Goal: Navigation & Orientation: Go to known website

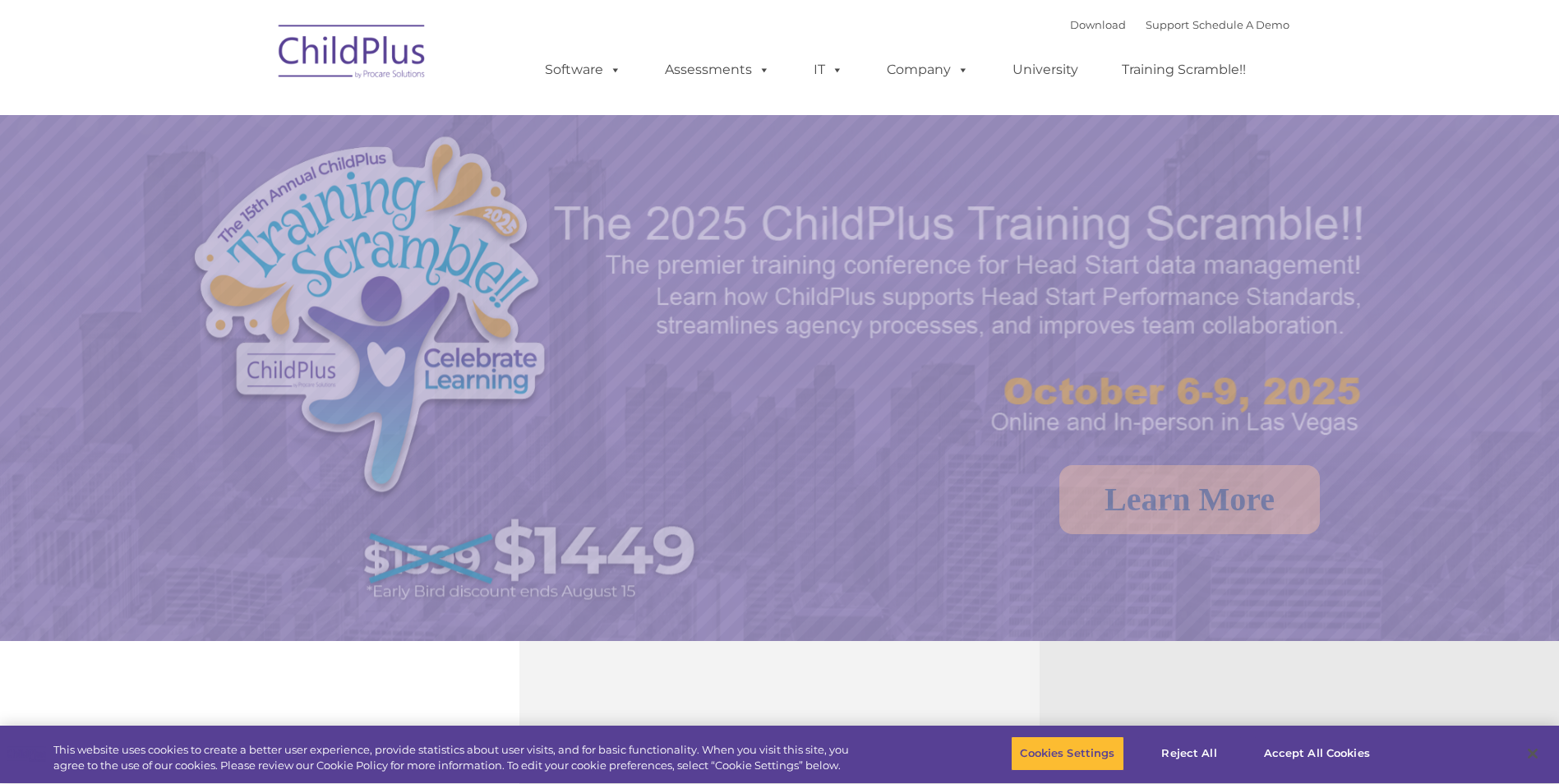
select select "MEDIUM"
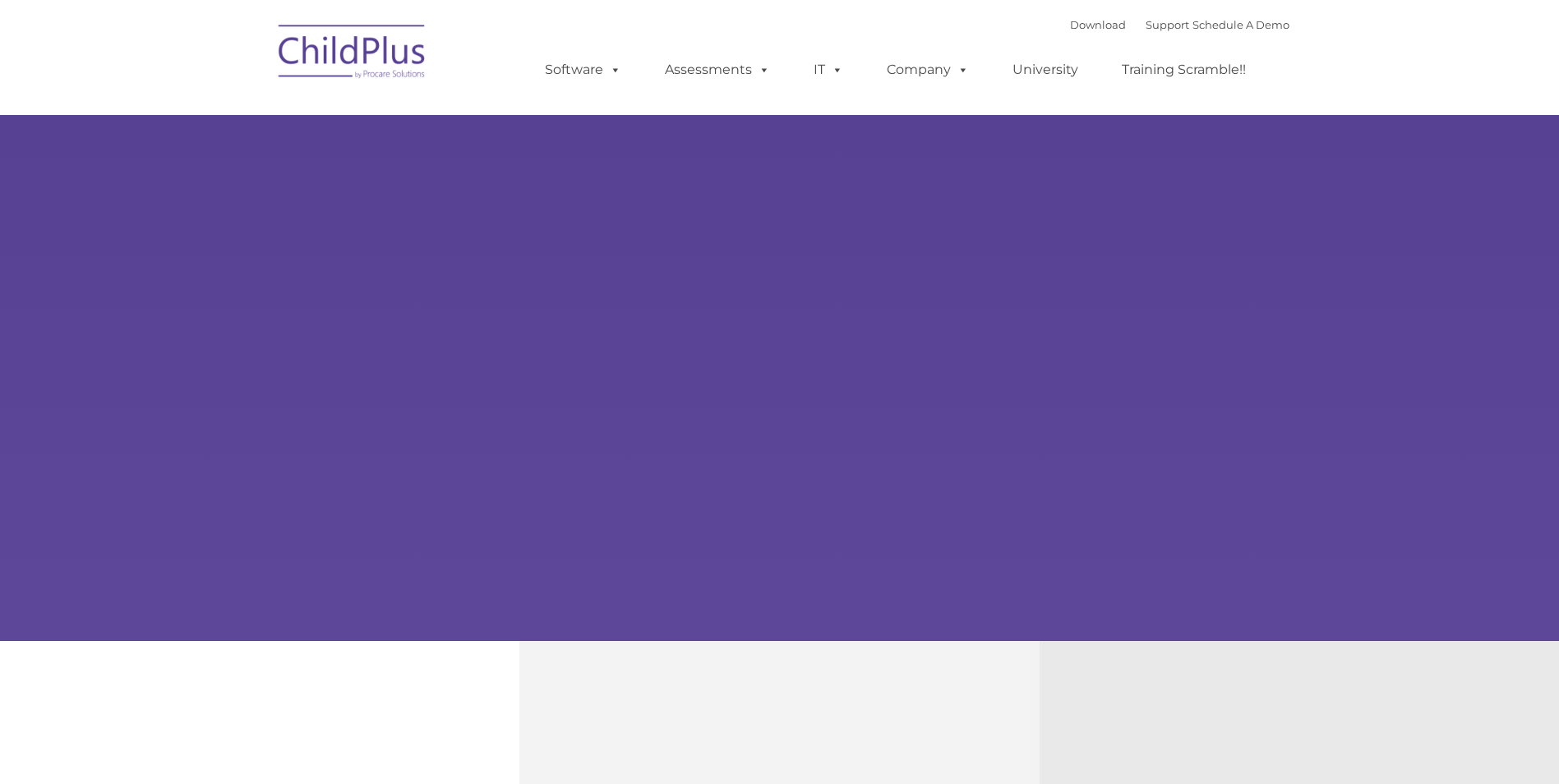
type input ""
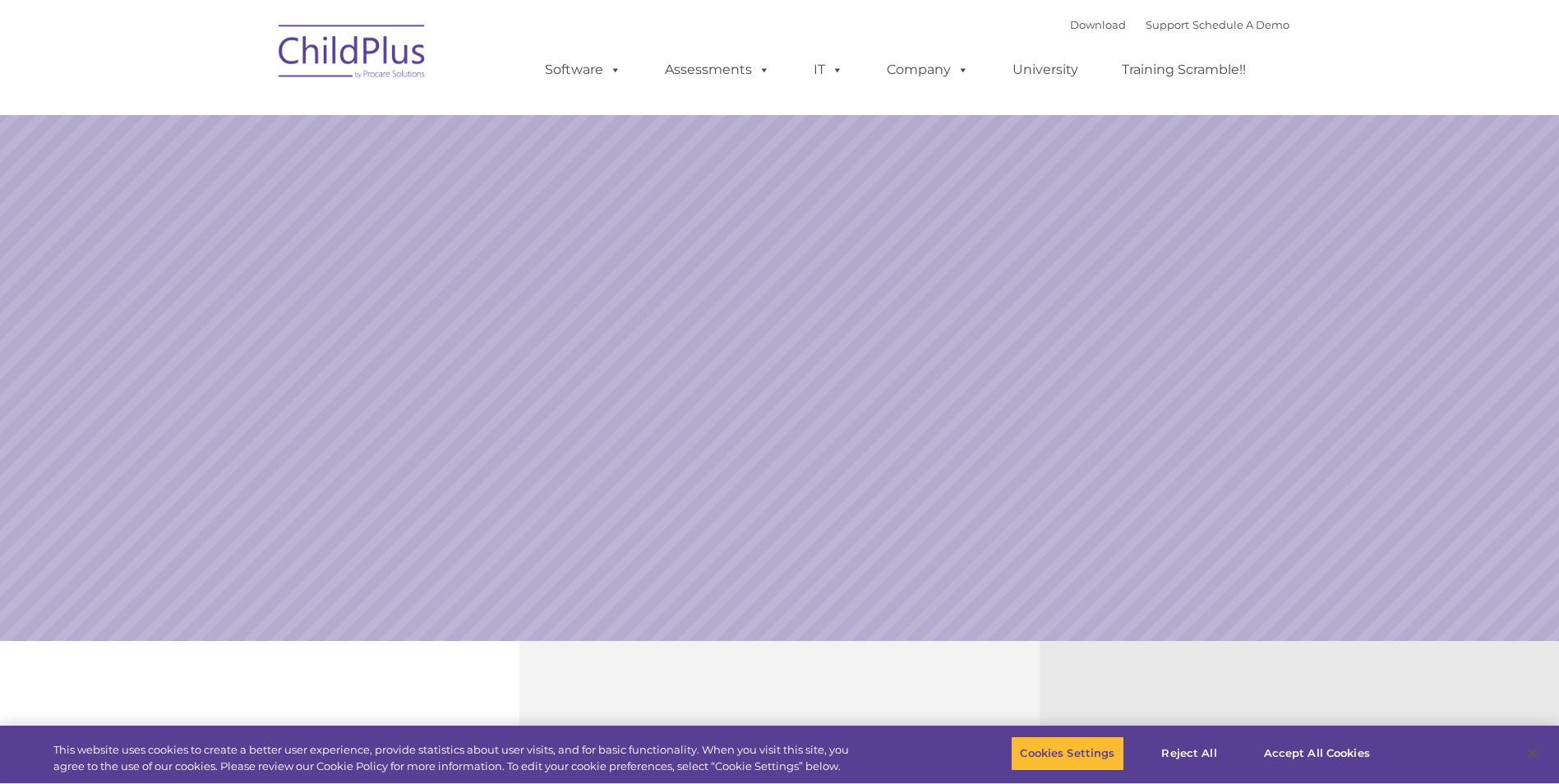
select select "MEDIUM"
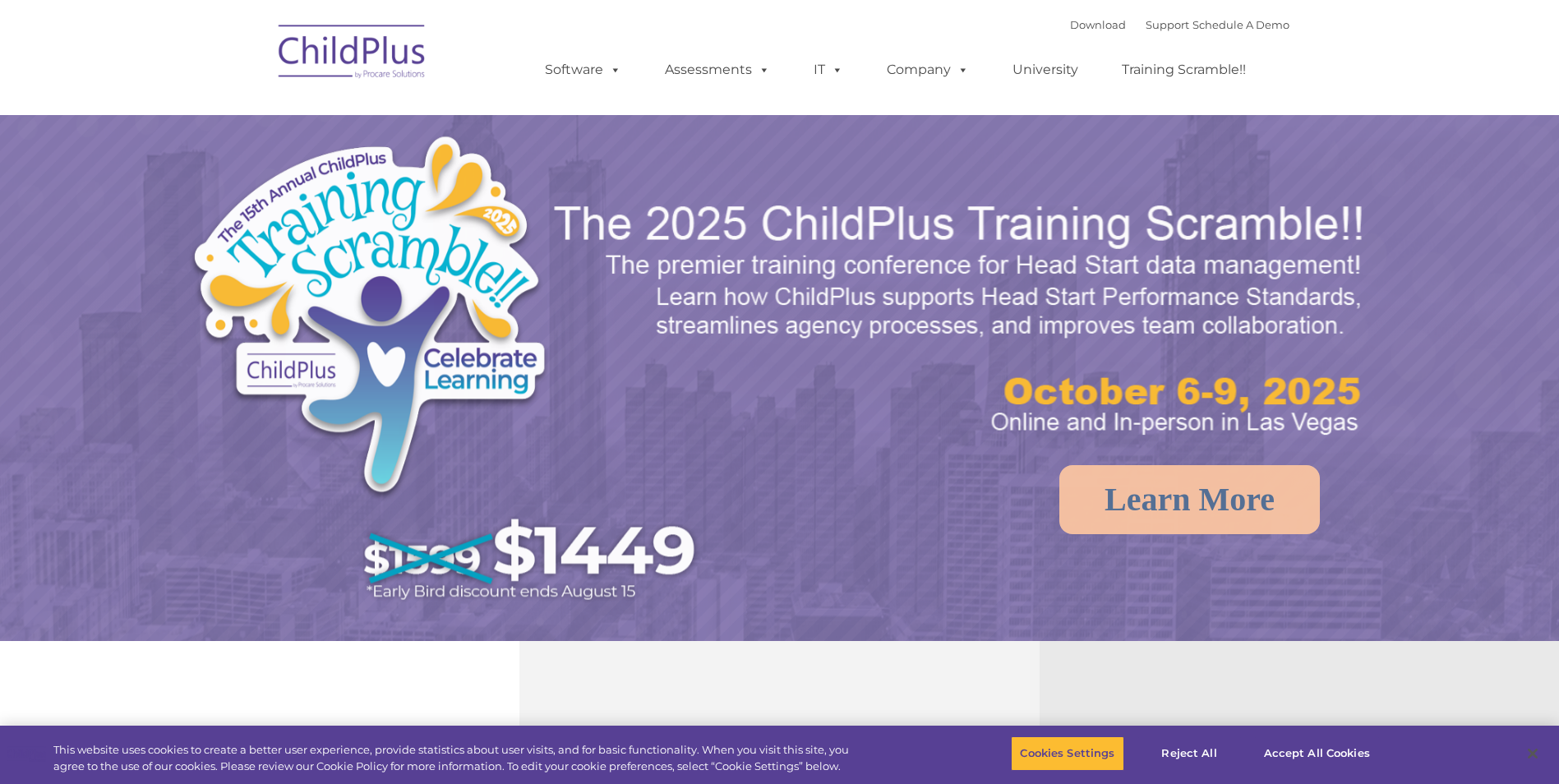
select select "MEDIUM"
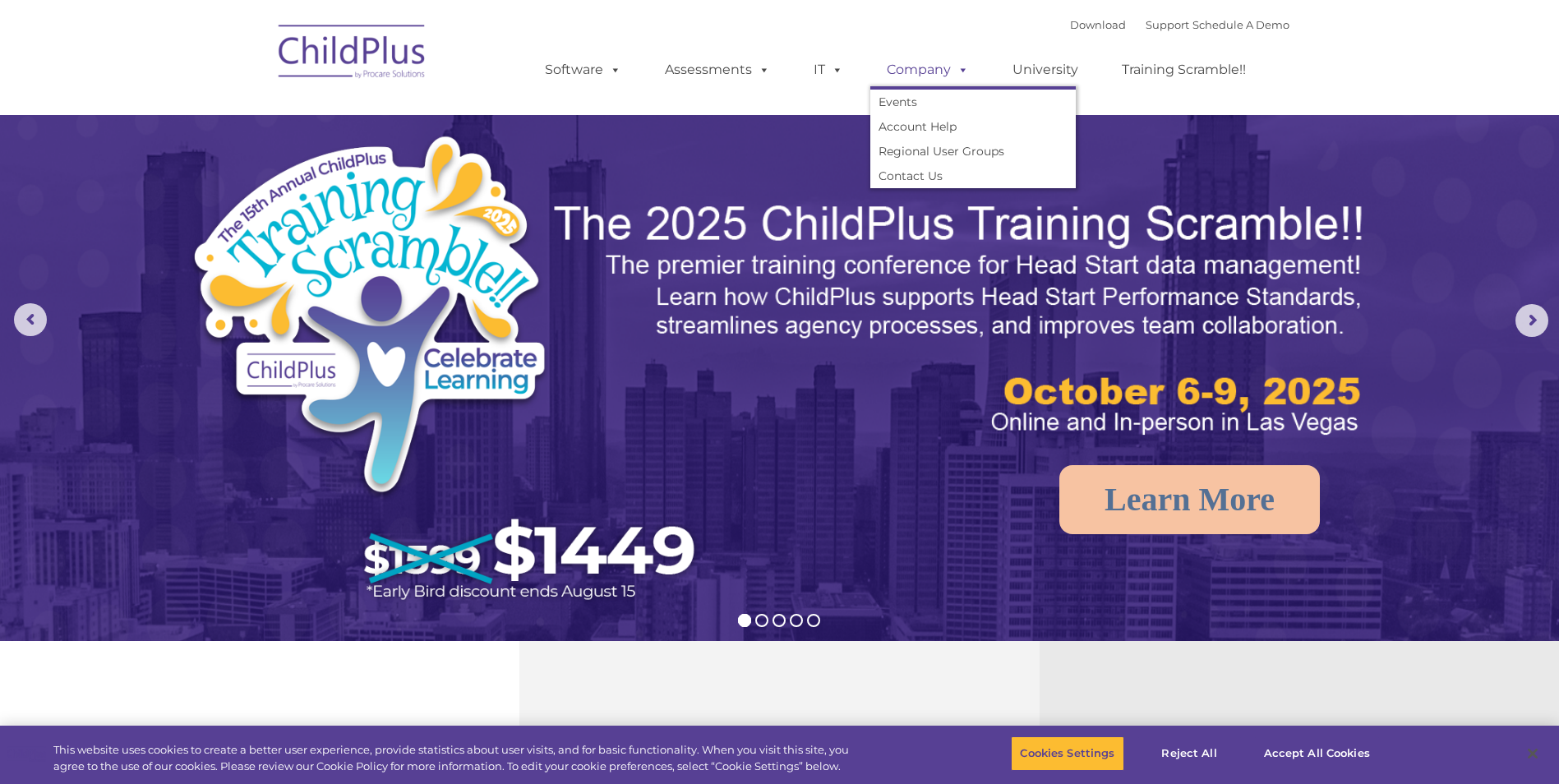
click at [961, 74] on span at bounding box center [959, 69] width 18 height 15
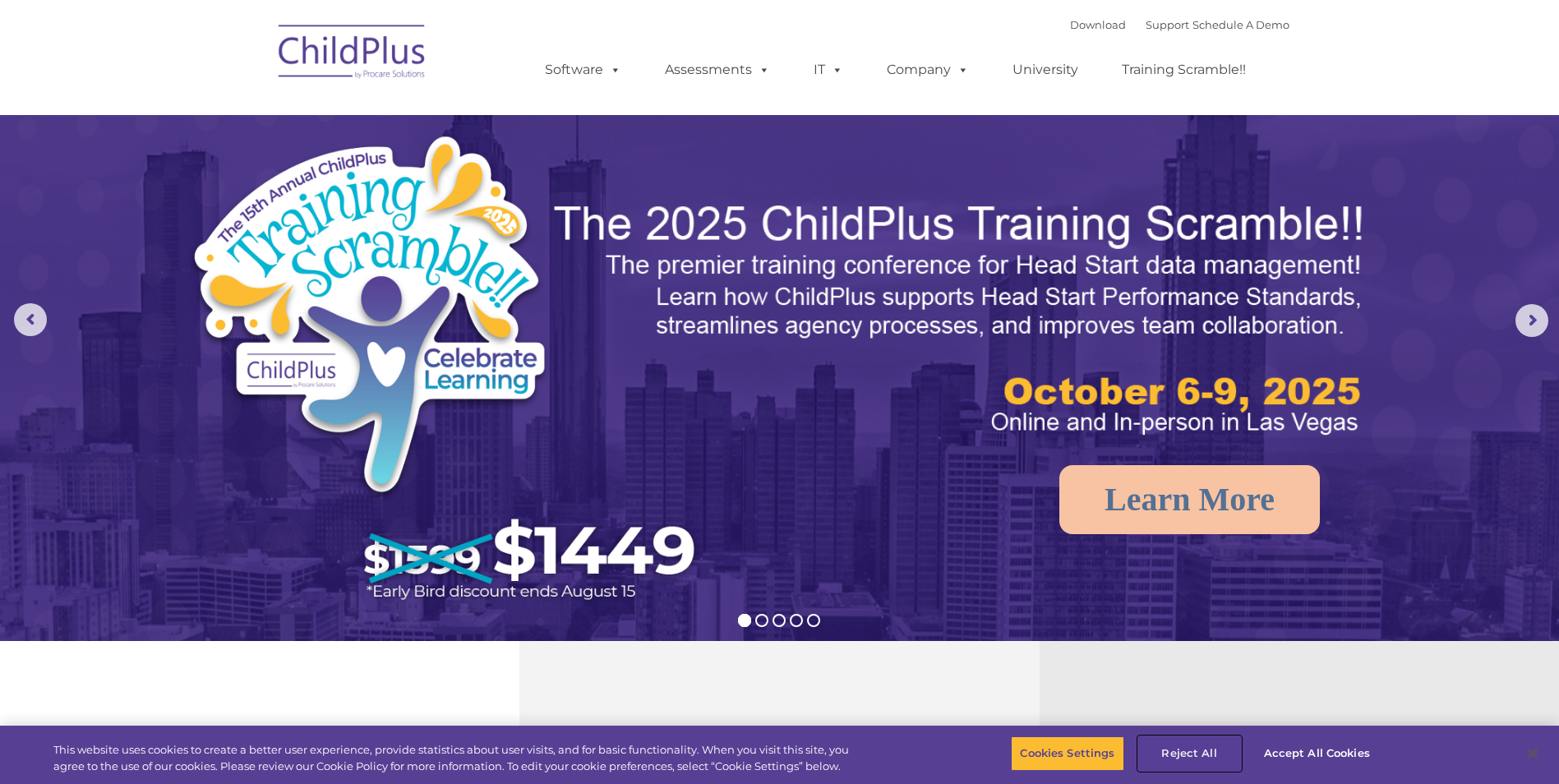
click at [1199, 755] on button "Reject All" at bounding box center [1189, 754] width 103 height 34
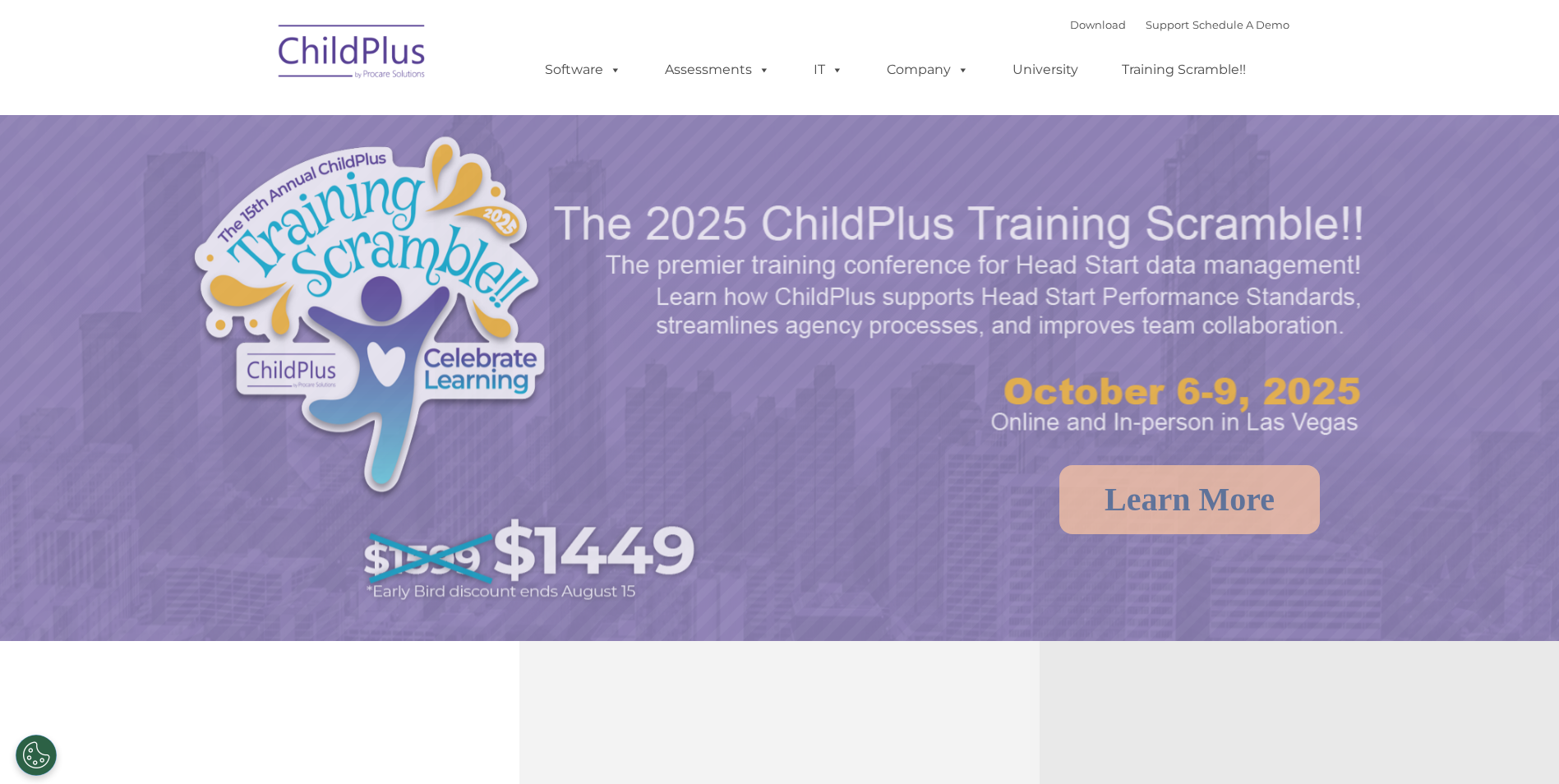
select select "MEDIUM"
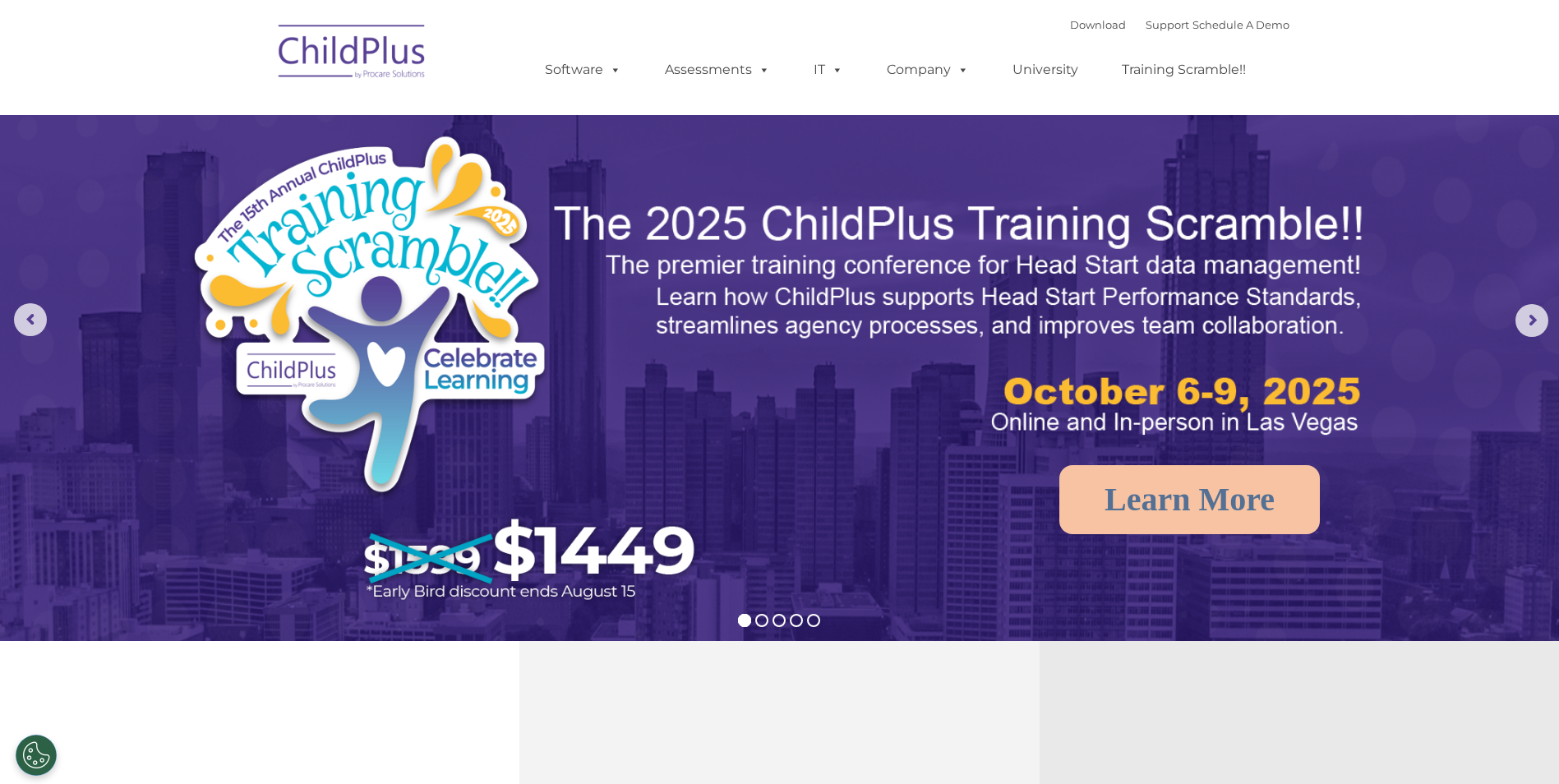
drag, startPoint x: 17, startPoint y: 1, endPoint x: 360, endPoint y: 61, distance: 348.2
click at [360, 61] on img at bounding box center [352, 54] width 164 height 82
click at [370, 50] on img at bounding box center [352, 54] width 164 height 82
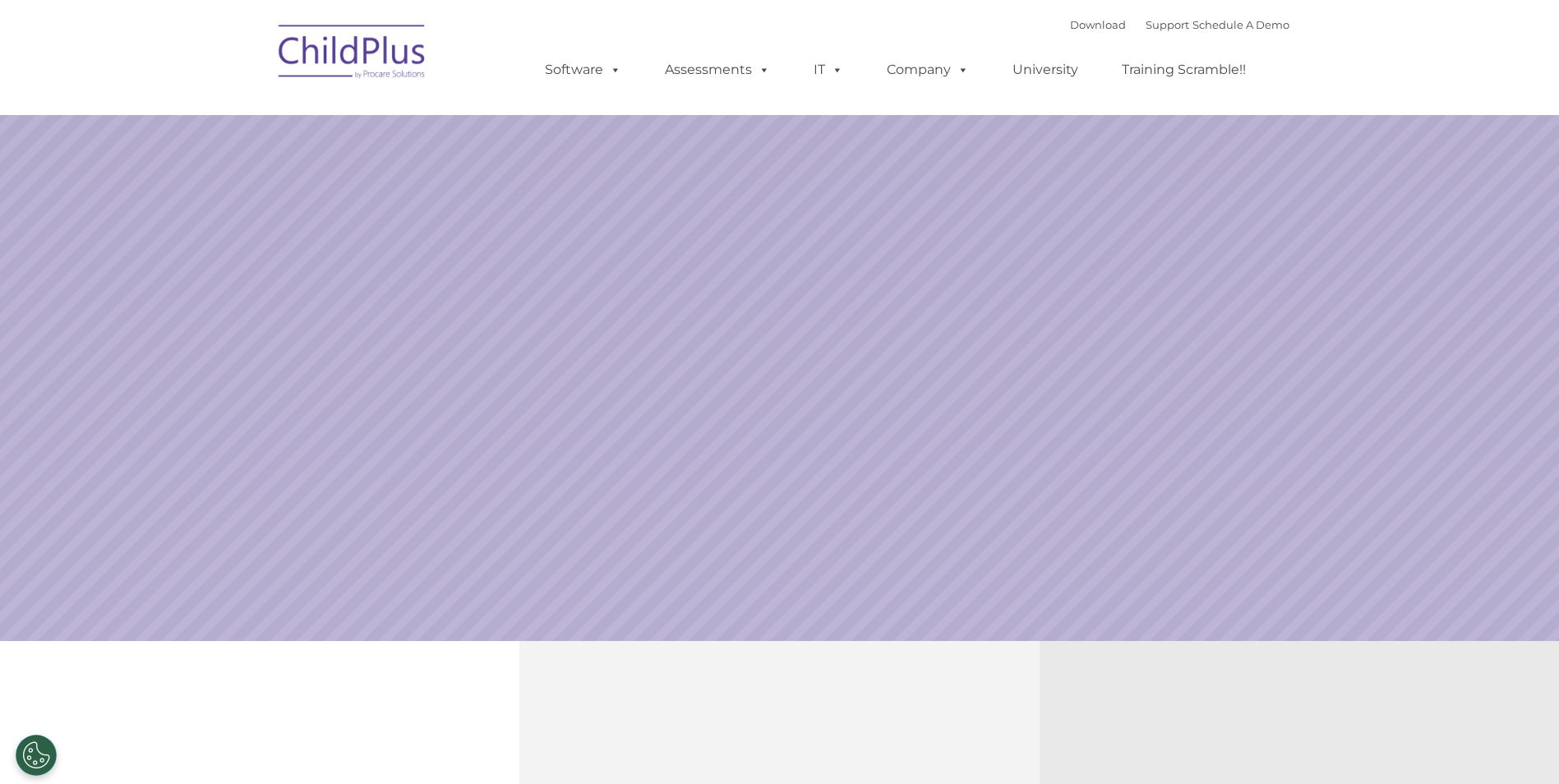
select select "MEDIUM"
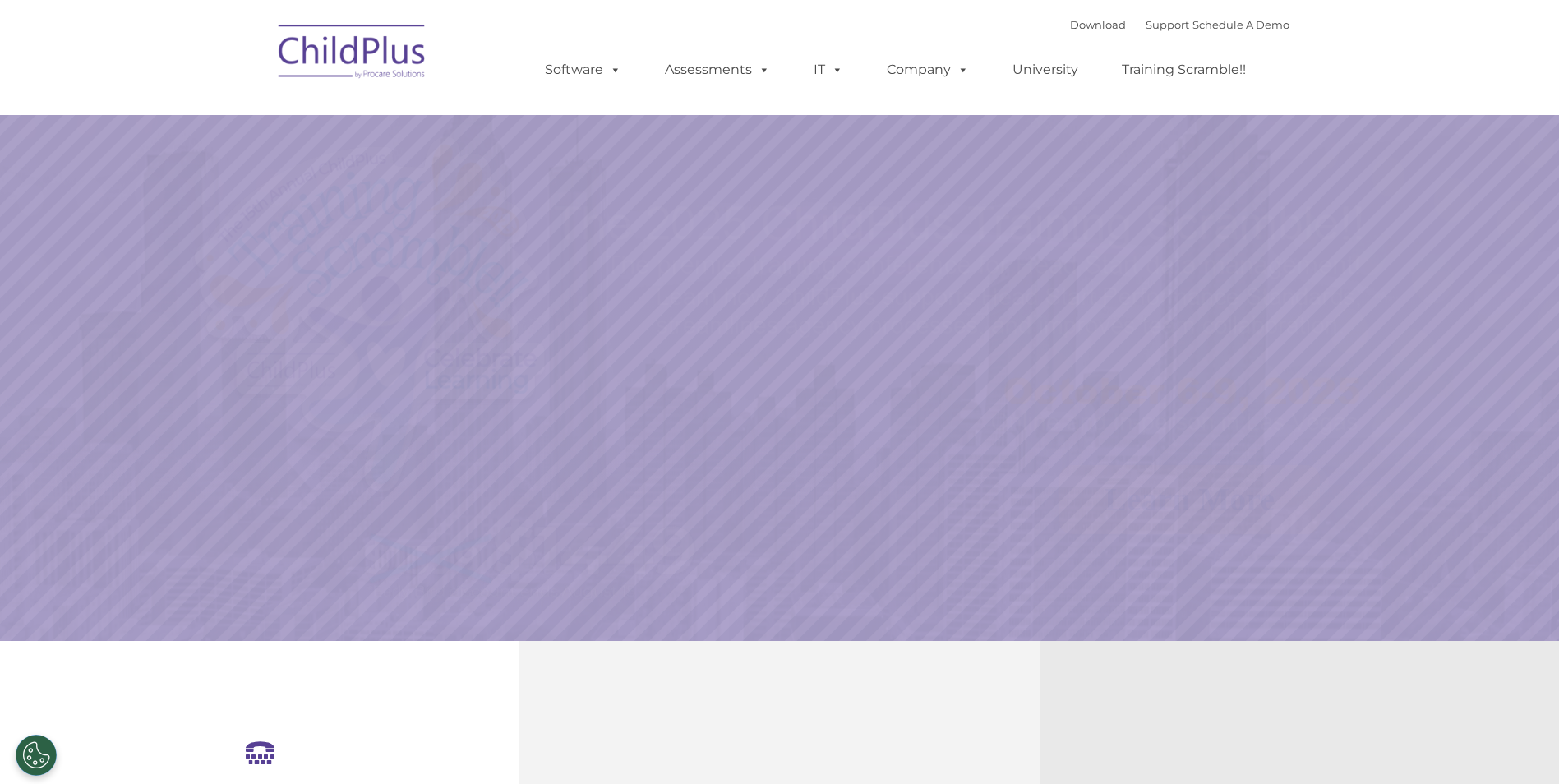
select select "MEDIUM"
